Goal: Obtain resource: Obtain resource

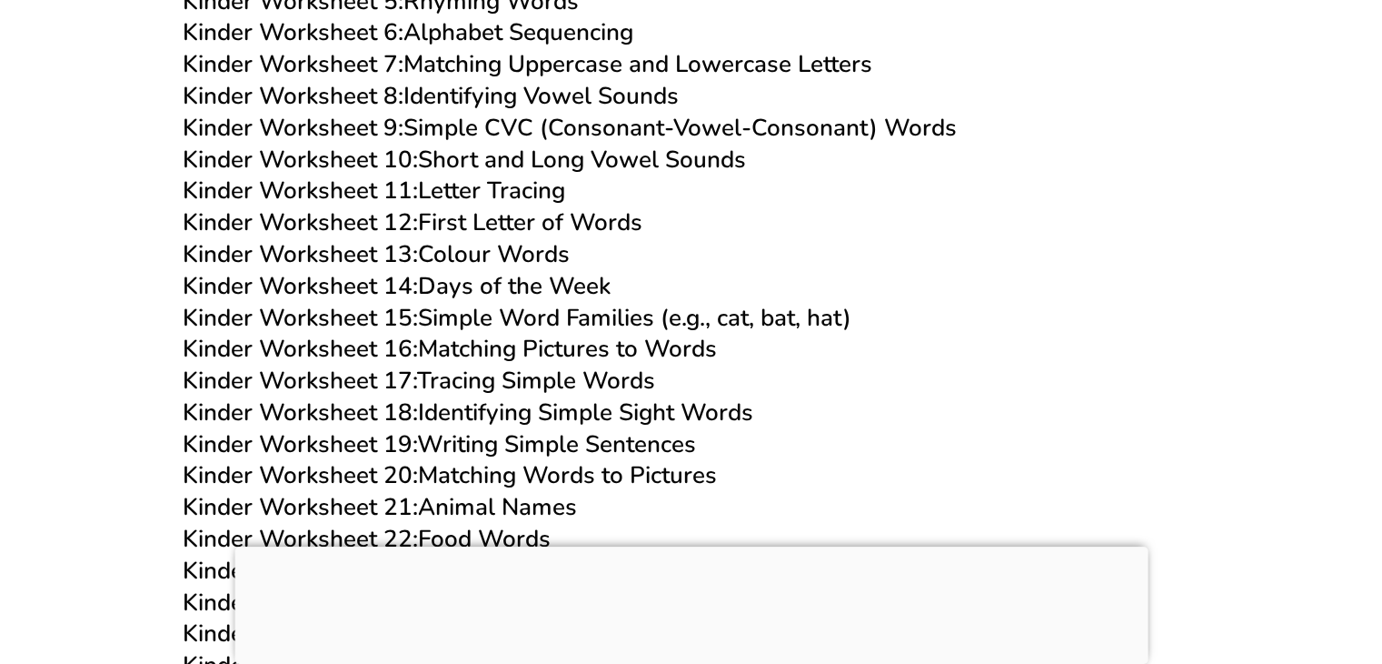
scroll to position [949, 0]
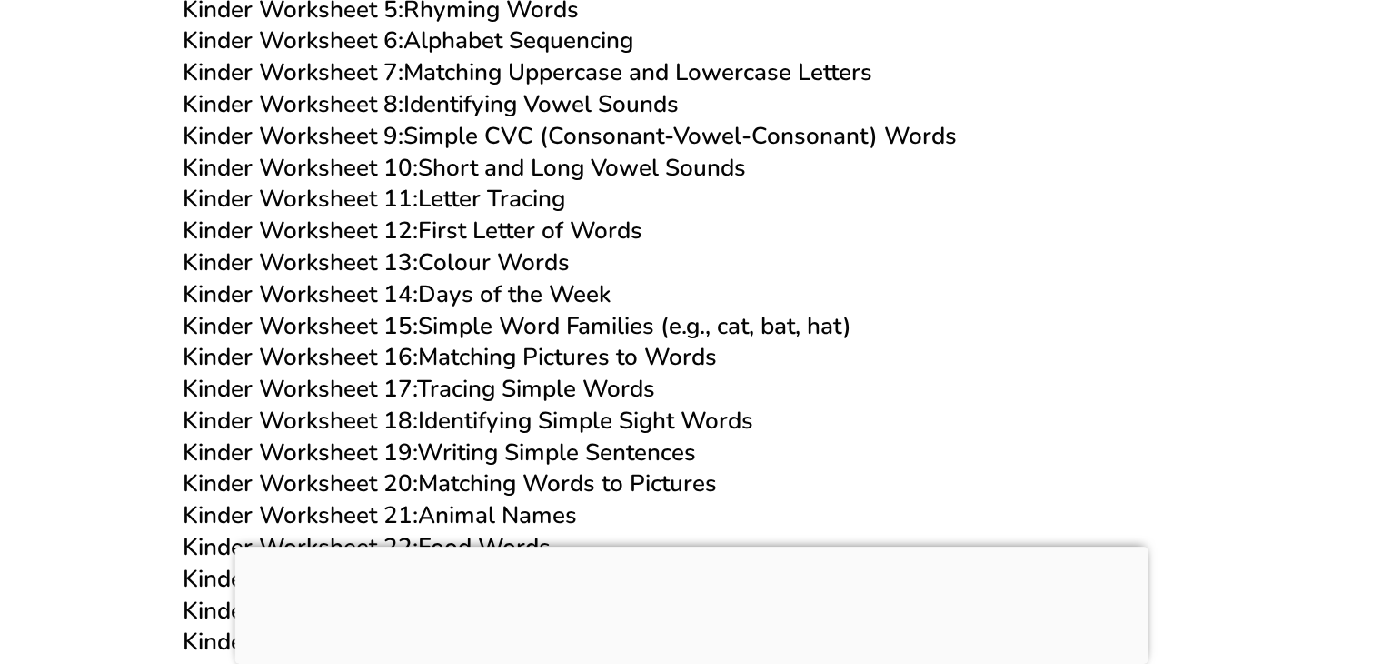
click at [462, 513] on link "Kinder Worksheet 21: Animal Names" at bounding box center [380, 515] width 394 height 32
click at [541, 509] on link "Kinder Worksheet 21: Animal Names" at bounding box center [380, 515] width 394 height 32
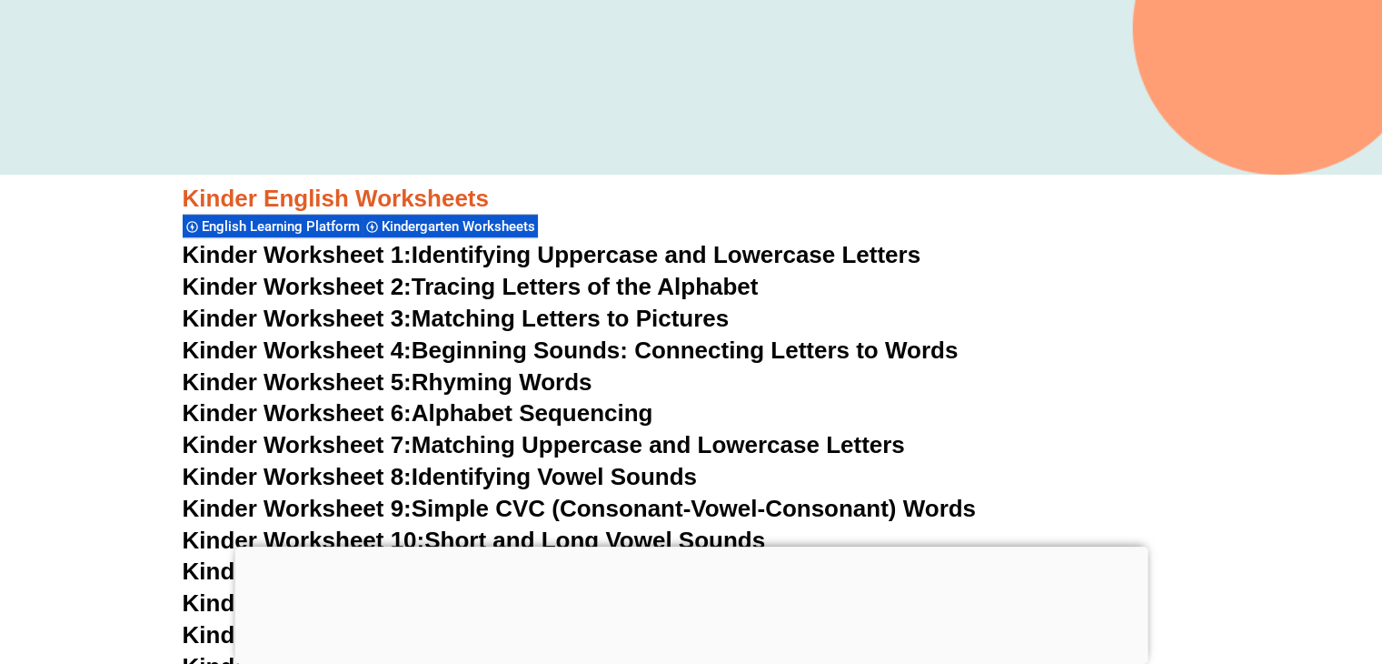
scroll to position [600, 0]
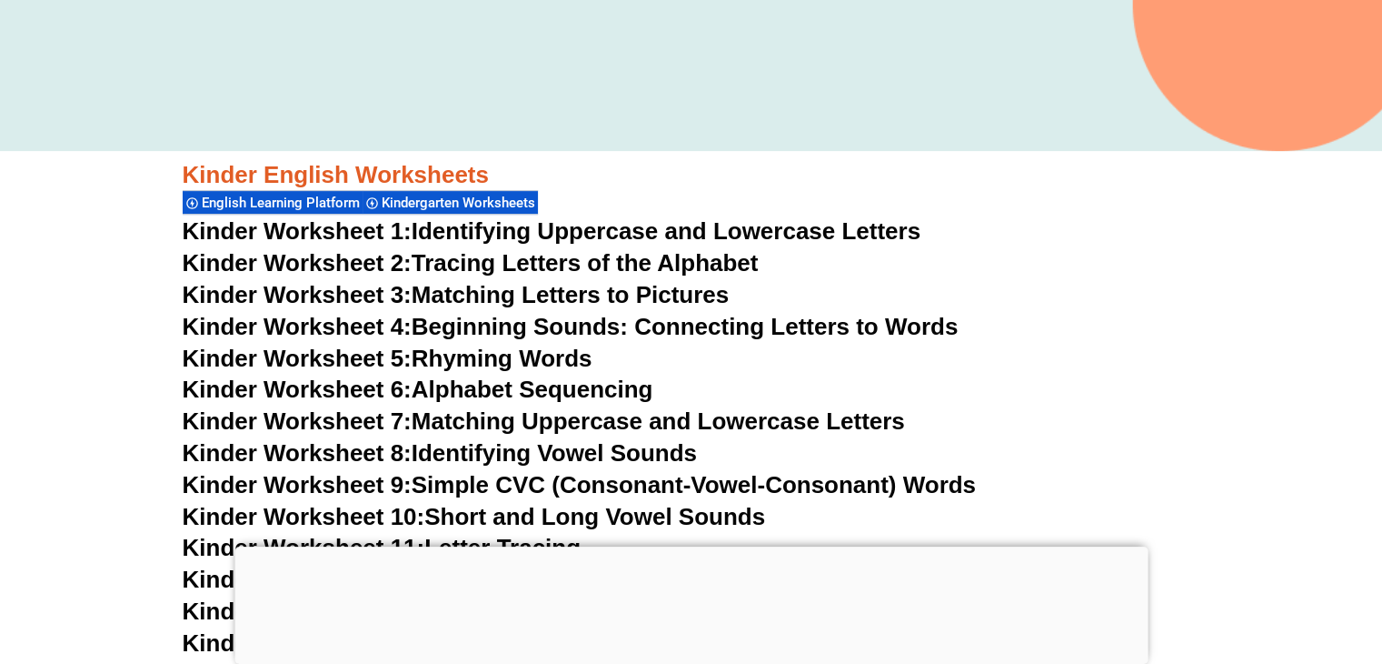
click at [763, 231] on link "Kinder Worksheet 1: Identifying Uppercase and Lowercase Letters" at bounding box center [552, 230] width 739 height 27
